Goal: Task Accomplishment & Management: Manage account settings

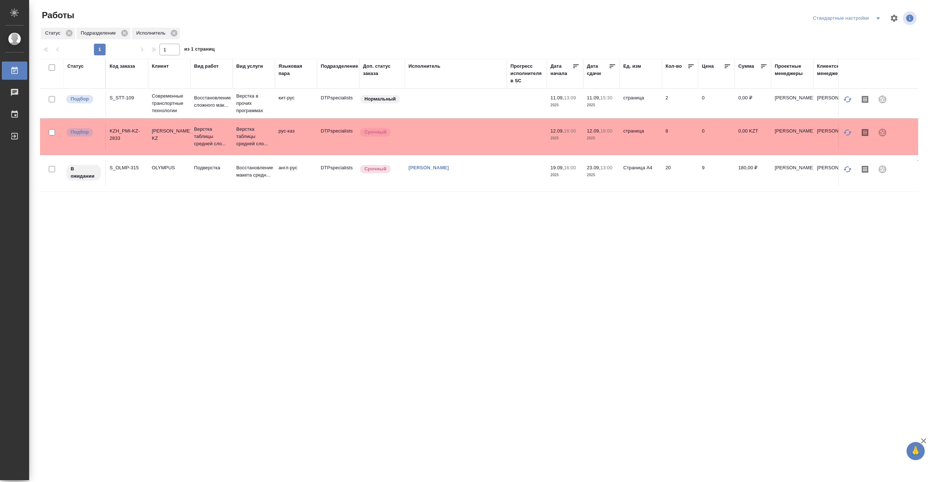
click at [433, 102] on td at bounding box center [456, 103] width 102 height 25
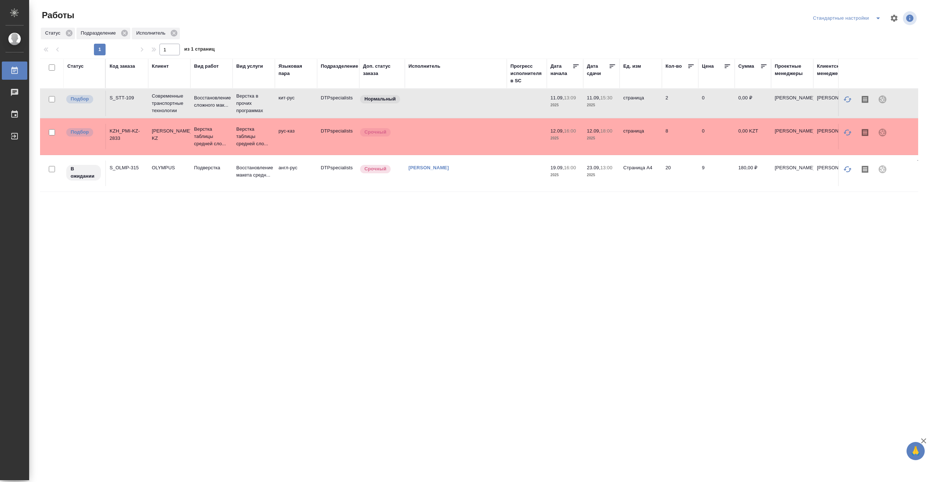
click at [433, 102] on td at bounding box center [456, 103] width 102 height 25
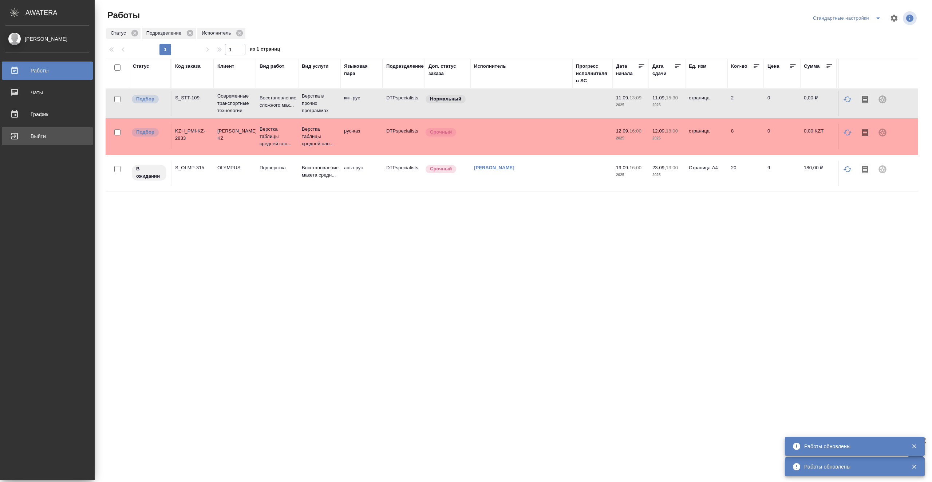
click at [8, 138] on div "Выйти" at bounding box center [47, 136] width 84 height 11
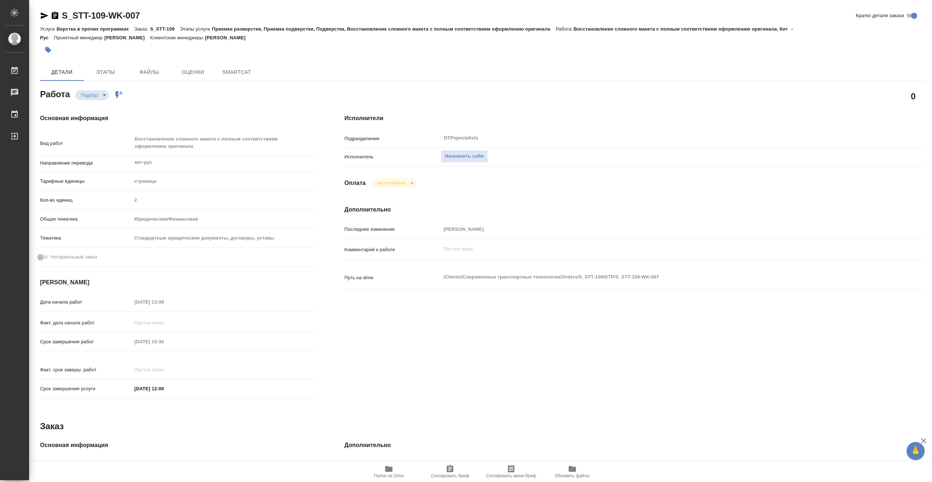
type textarea "x"
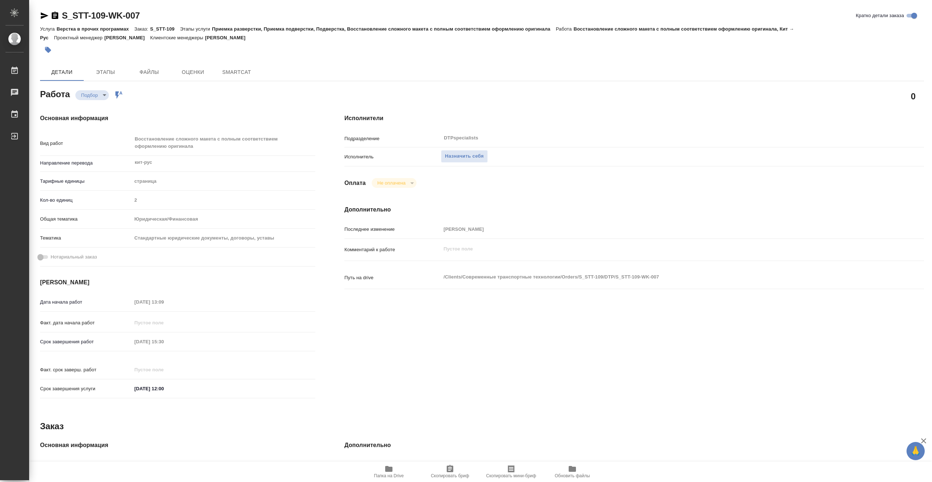
type textarea "x"
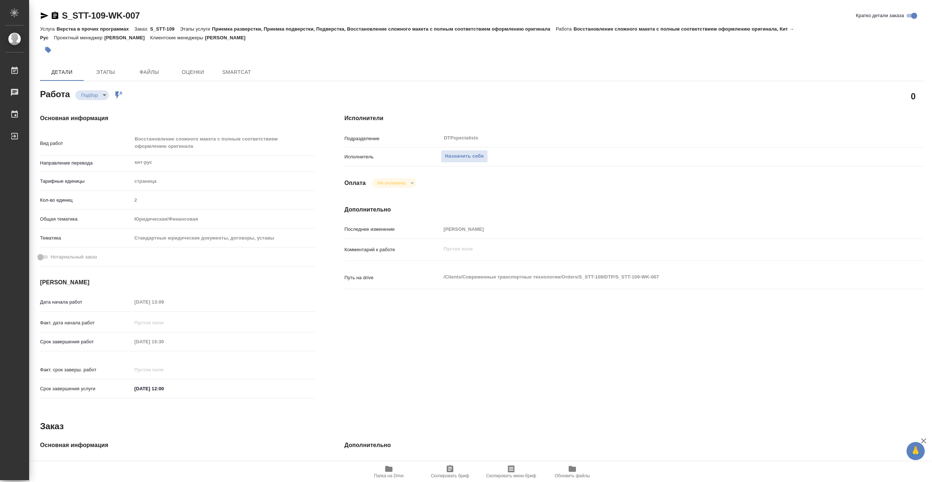
type textarea "x"
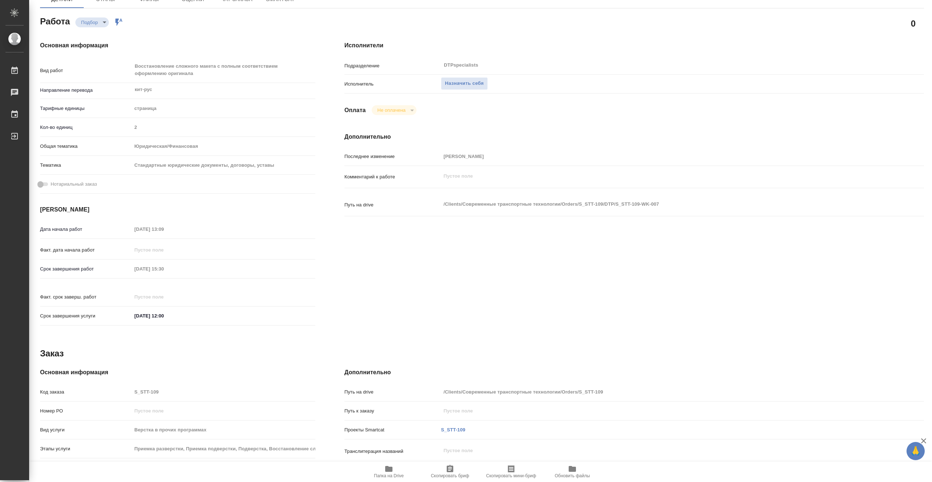
scroll to position [146, 0]
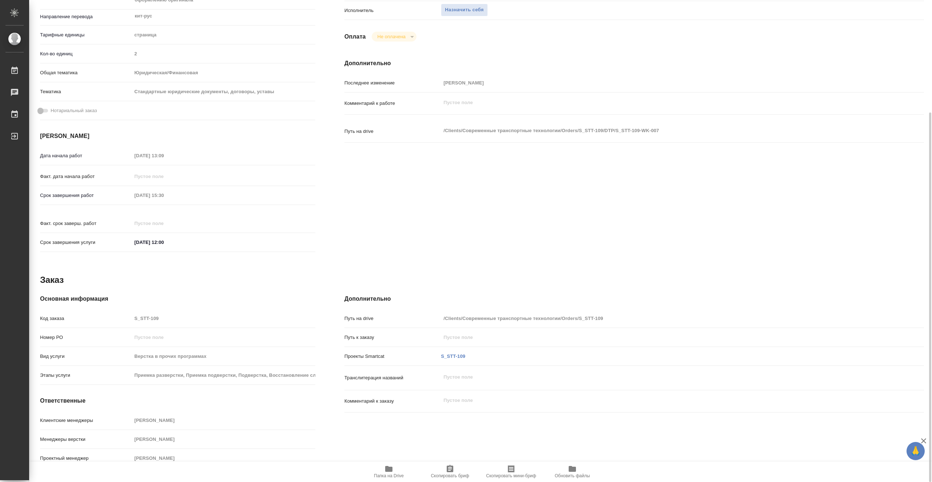
type textarea "x"
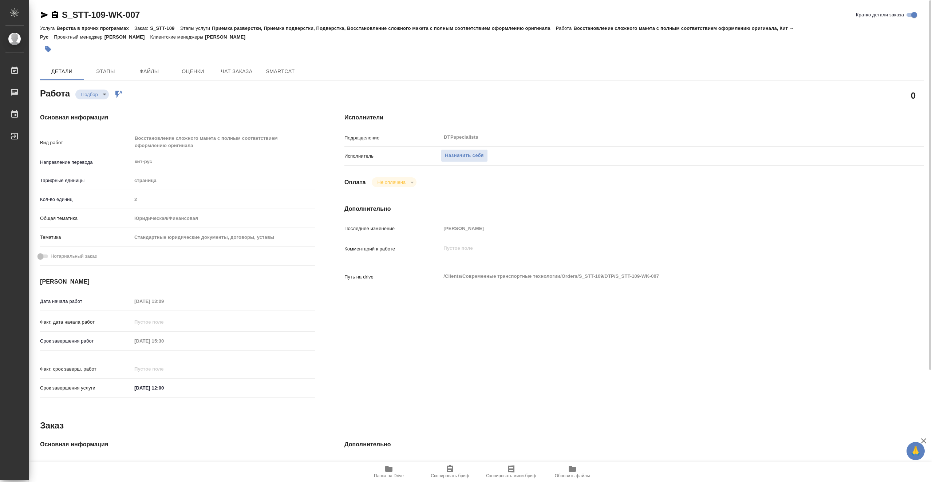
scroll to position [0, 0]
type textarea "x"
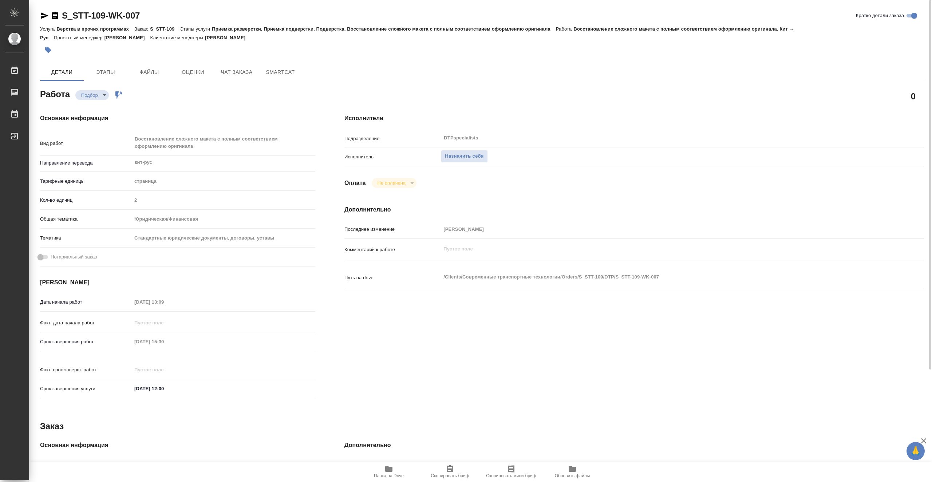
type textarea "x"
click at [110, 73] on span "Этапы" at bounding box center [105, 72] width 35 height 9
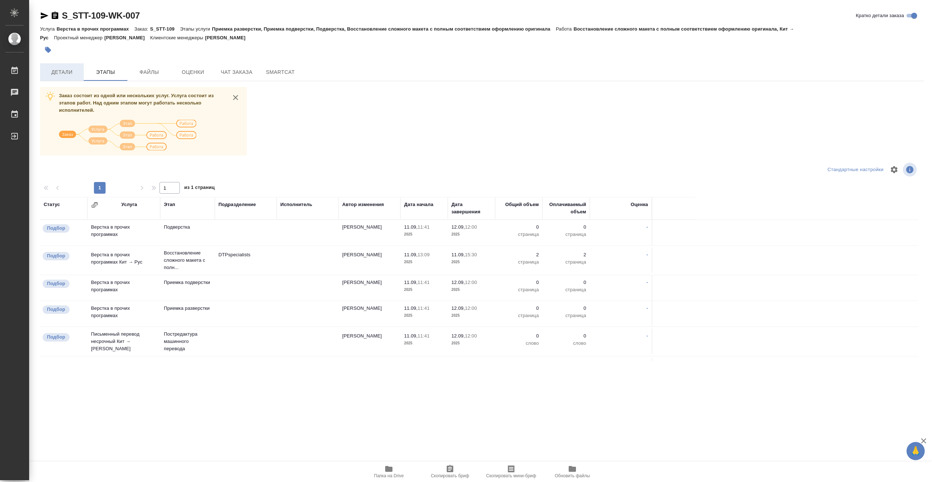
click at [72, 68] on span "Детали" at bounding box center [61, 72] width 35 height 9
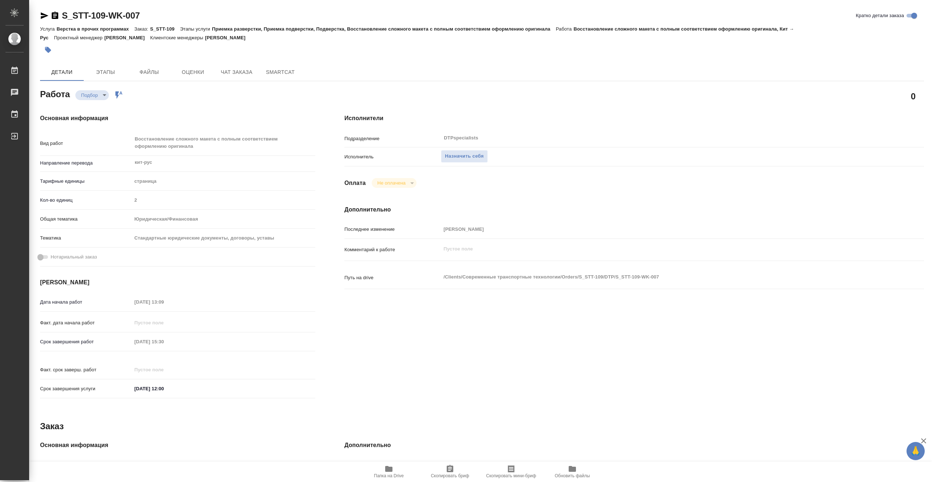
type textarea "x"
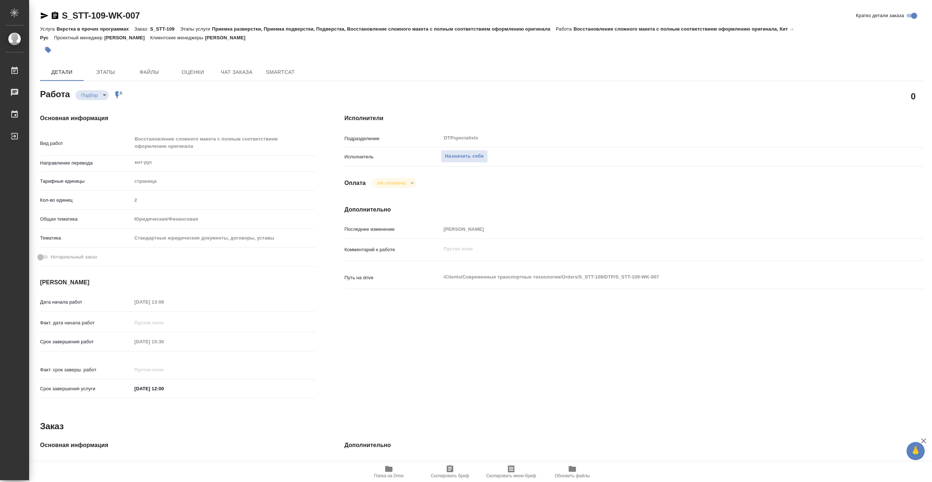
type textarea "x"
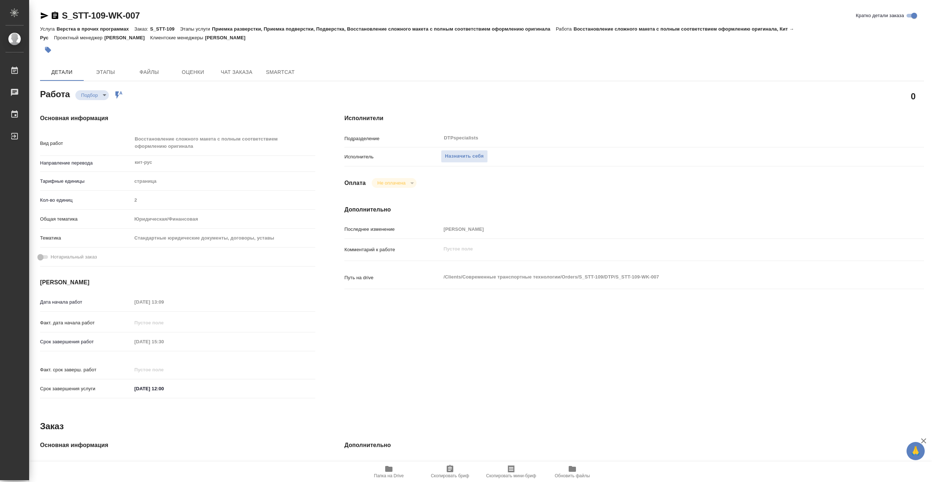
click at [390, 475] on span "Папка на Drive" at bounding box center [389, 475] width 30 height 5
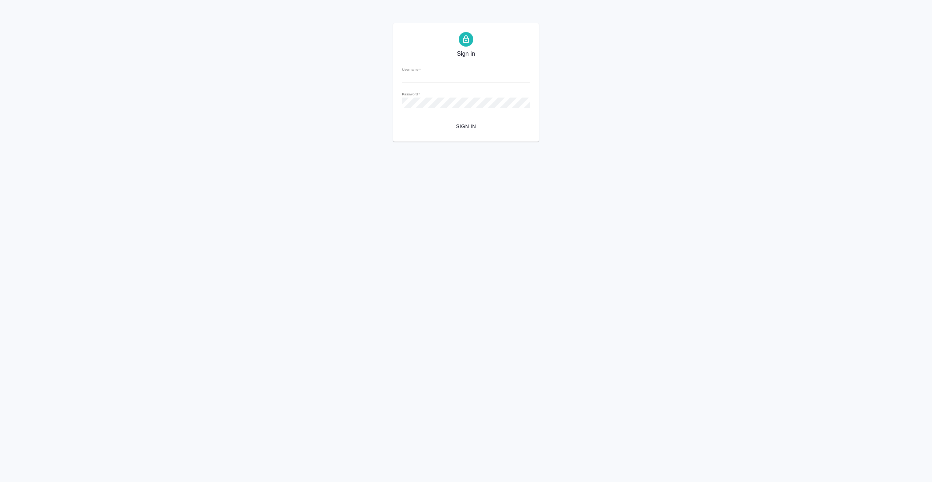
type input "a.vasiutchenko@awatera.com"
click at [470, 126] on span "Sign in" at bounding box center [466, 126] width 116 height 9
click at [652, 128] on div "Sign in Username   * a.vasiutchenko@awatera.com Password   * urlPath   * / Sign…" at bounding box center [466, 82] width 932 height 118
click at [461, 128] on span "Sign in" at bounding box center [466, 126] width 116 height 9
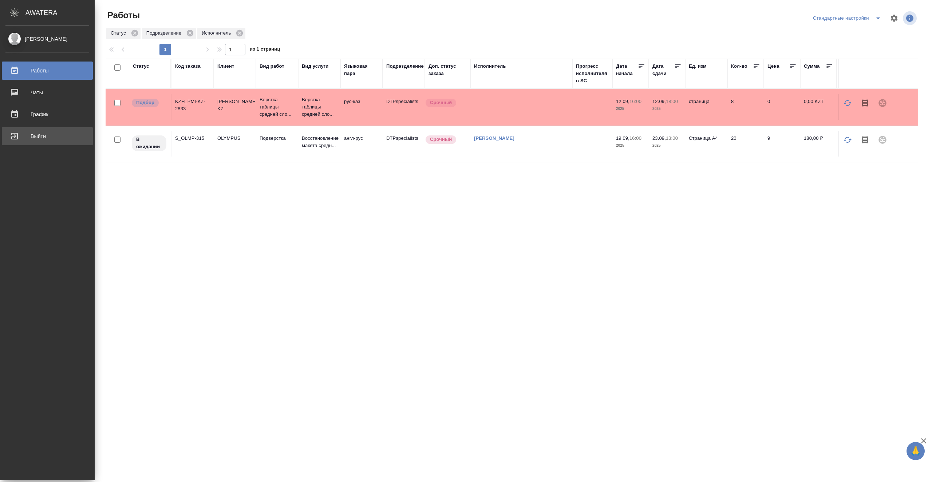
click at [38, 136] on div "Выйти" at bounding box center [47, 136] width 84 height 11
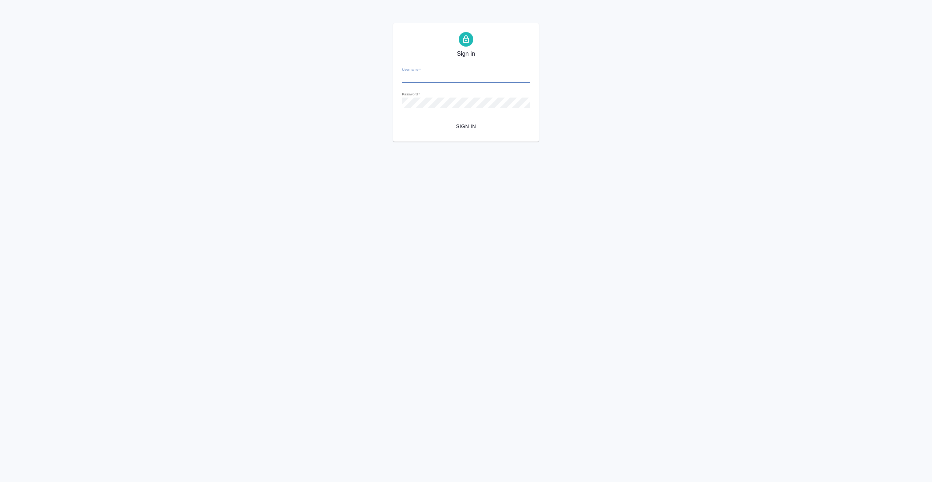
type input "a.vasiutchenko@awatera.com"
click at [392, 142] on html "Sign in Username   * a.vasiutchenko@awatera.com Password   * urlPath   * / Sign…" at bounding box center [466, 71] width 932 height 142
click at [323, 106] on div "Sign in Username   * a.vasiutchenko@awatera.com Password   * urlPath   * / Sign…" at bounding box center [466, 82] width 932 height 118
click at [456, 125] on span "Sign in" at bounding box center [466, 126] width 116 height 9
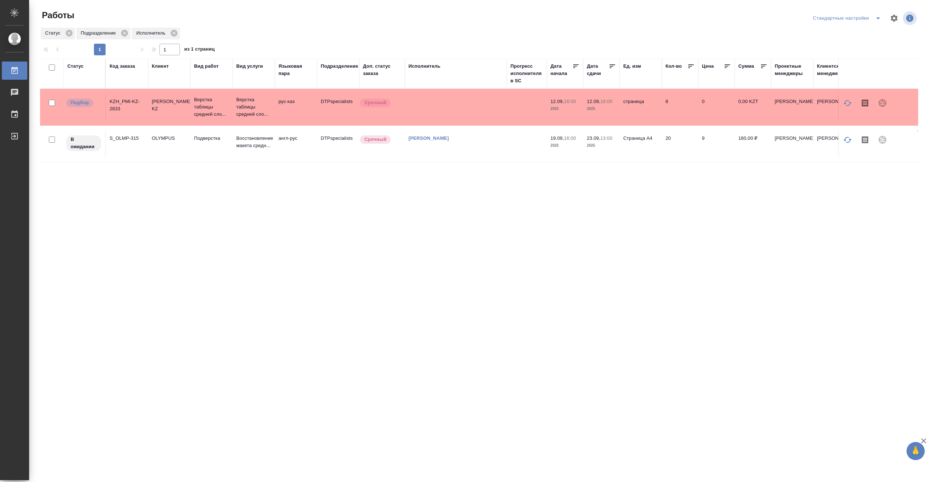
click at [510, 150] on td at bounding box center [527, 143] width 40 height 25
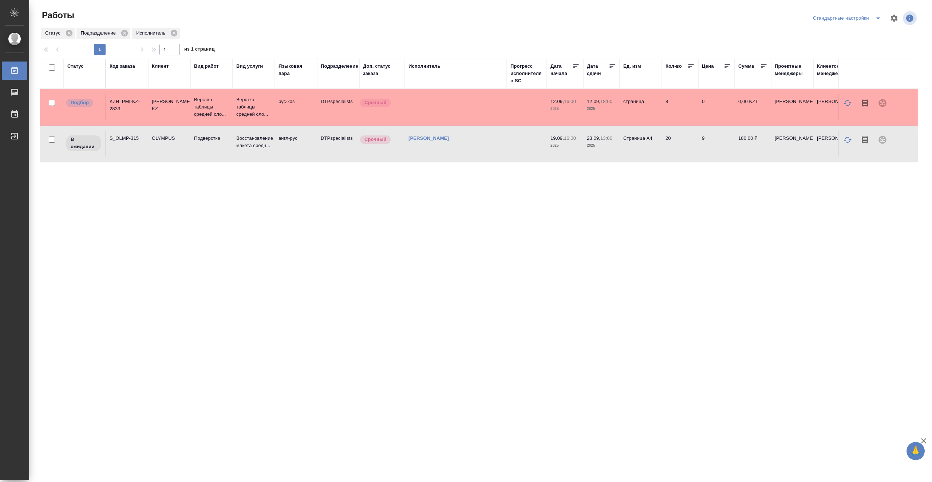
click at [521, 237] on div "Статус Код заказа Клиент Вид работ Вид услуги Языковая пара Подразделение Доп. …" at bounding box center [479, 190] width 878 height 262
click at [327, 235] on div "Статус Код заказа Клиент Вид работ Вид услуги Языковая пара Подразделение Доп. …" at bounding box center [479, 190] width 878 height 262
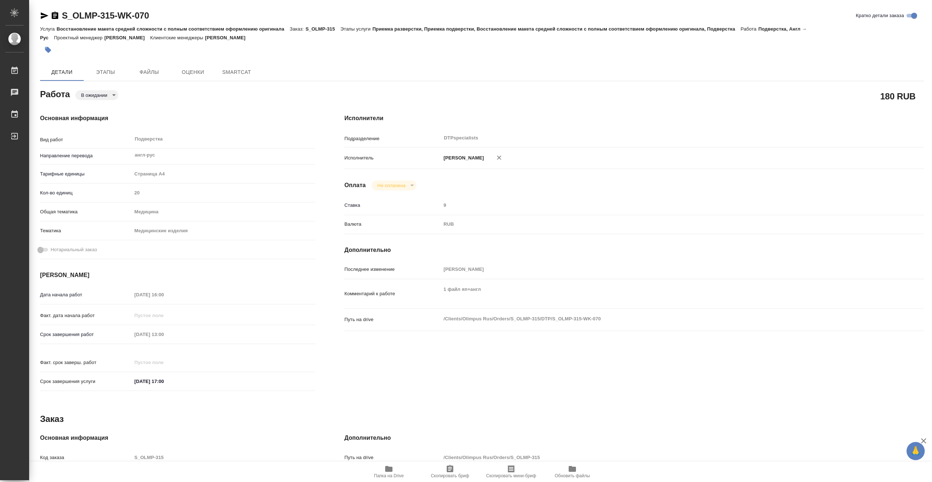
type textarea "x"
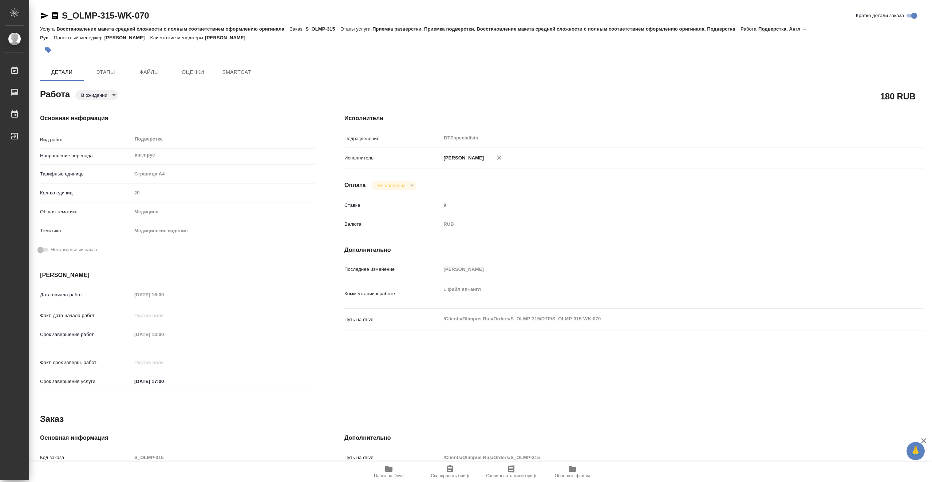
type textarea "x"
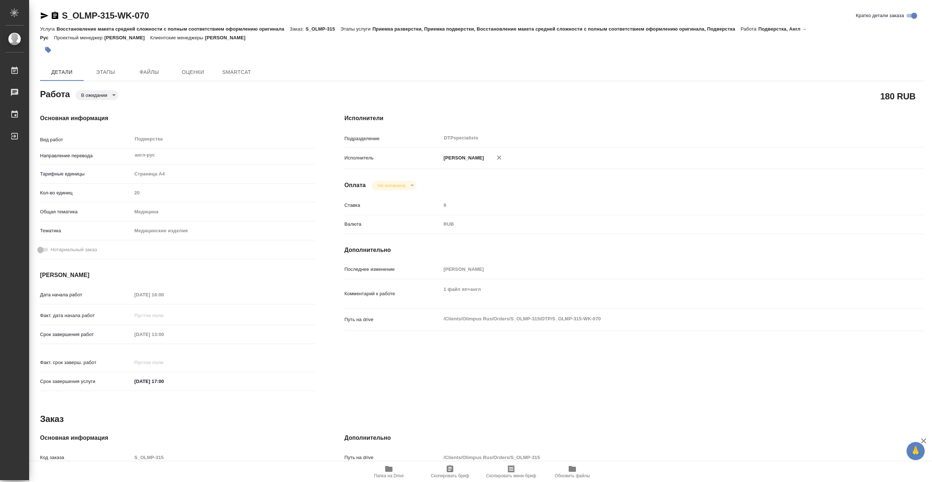
type textarea "x"
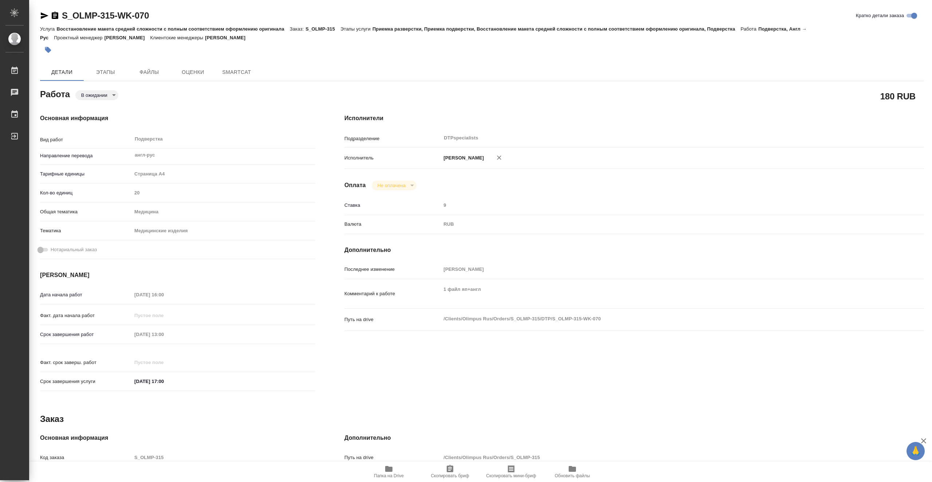
type textarea "x"
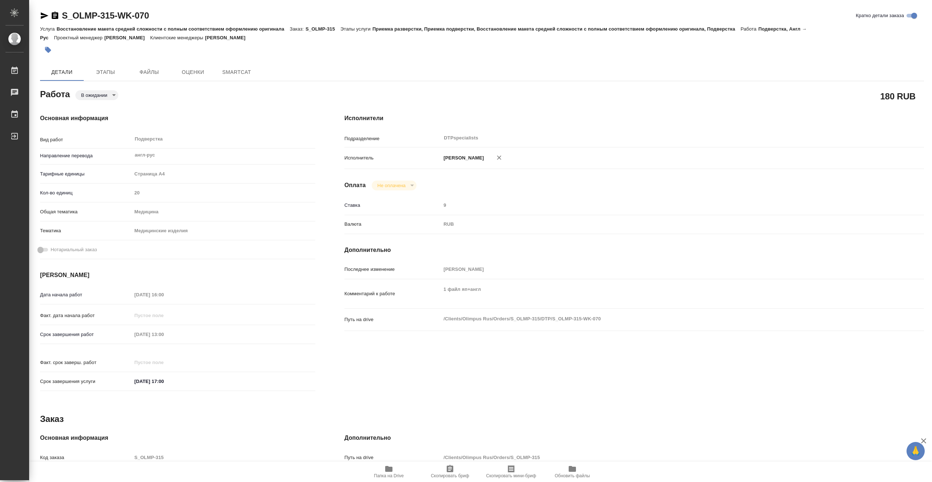
type textarea "x"
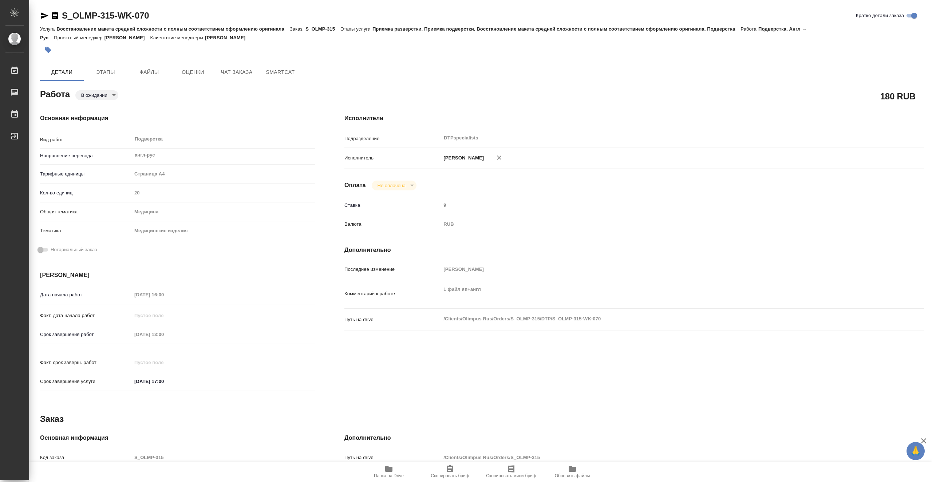
click at [386, 470] on icon "button" at bounding box center [388, 469] width 7 height 6
type textarea "x"
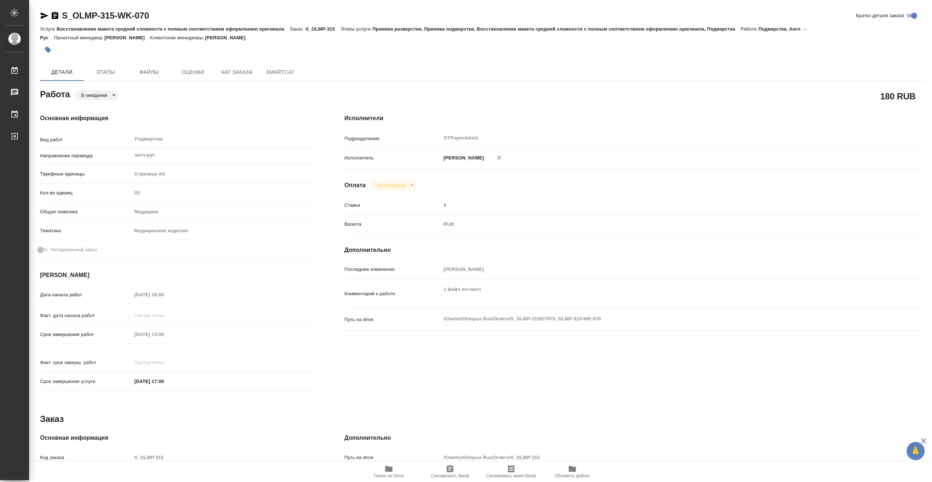
type textarea "x"
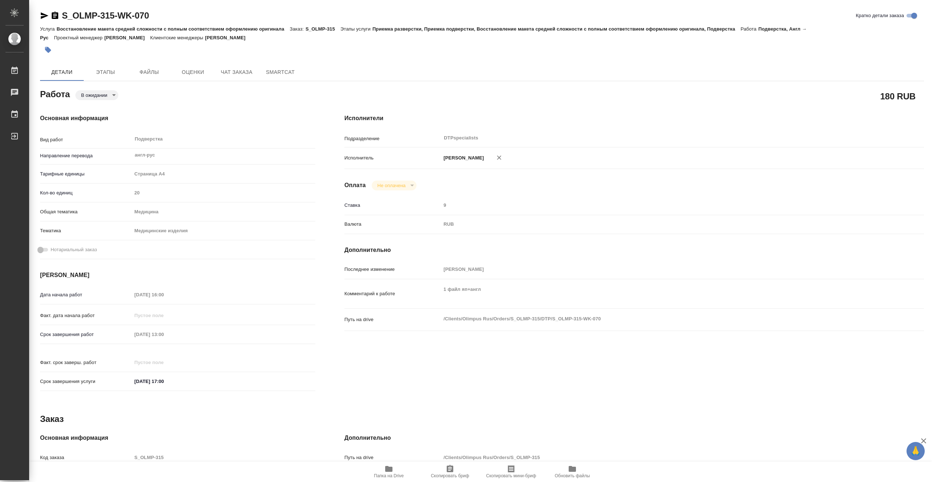
type textarea "x"
